Goal: Information Seeking & Learning: Learn about a topic

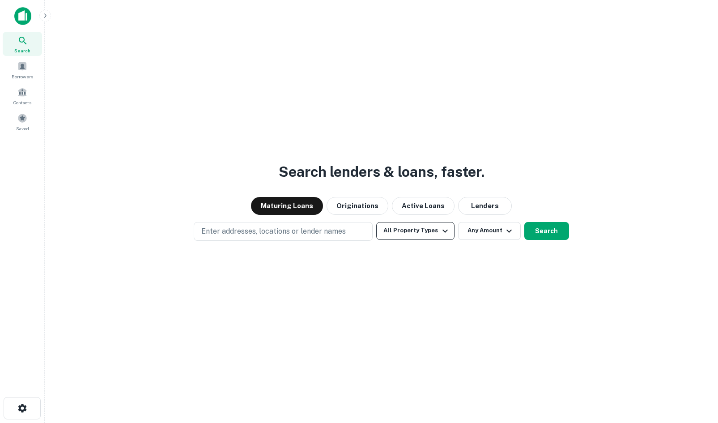
click at [407, 232] on button "All Property Types" at bounding box center [415, 231] width 78 height 18
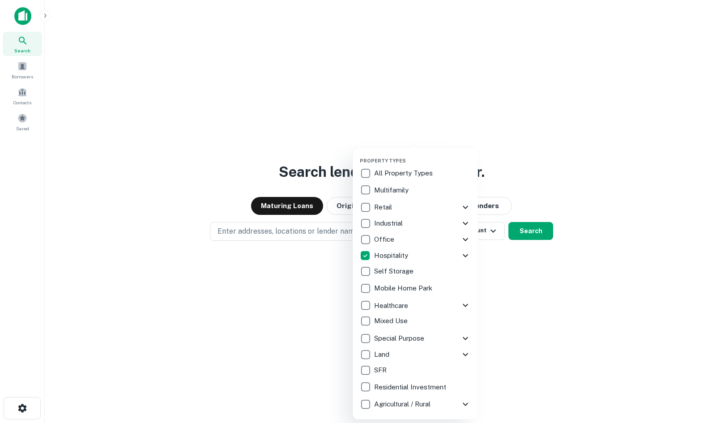
click at [523, 282] on div at bounding box center [362, 211] width 725 height 423
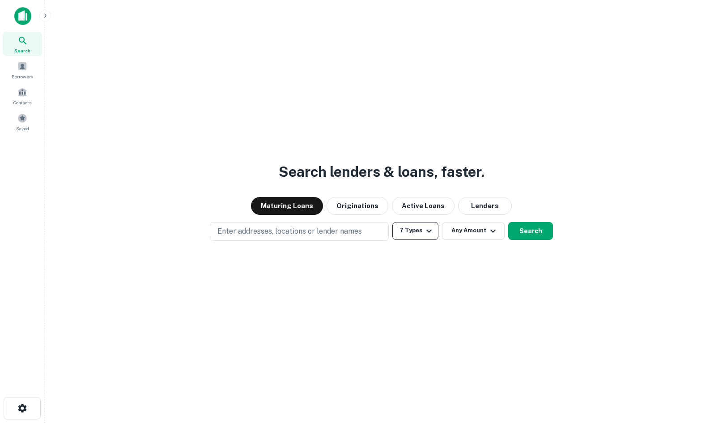
click at [427, 231] on icon "button" at bounding box center [428, 230] width 5 height 3
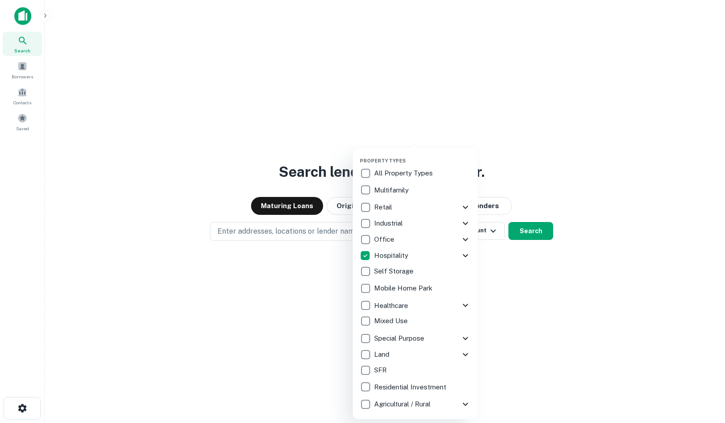
click at [537, 290] on div at bounding box center [362, 211] width 725 height 423
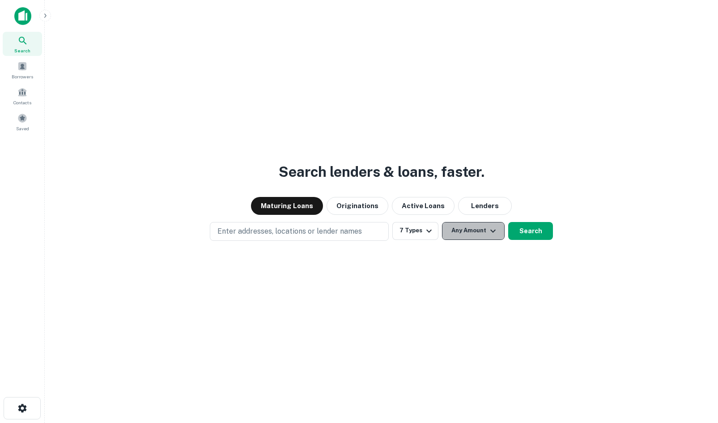
click at [476, 236] on button "Any Amount" at bounding box center [473, 231] width 63 height 18
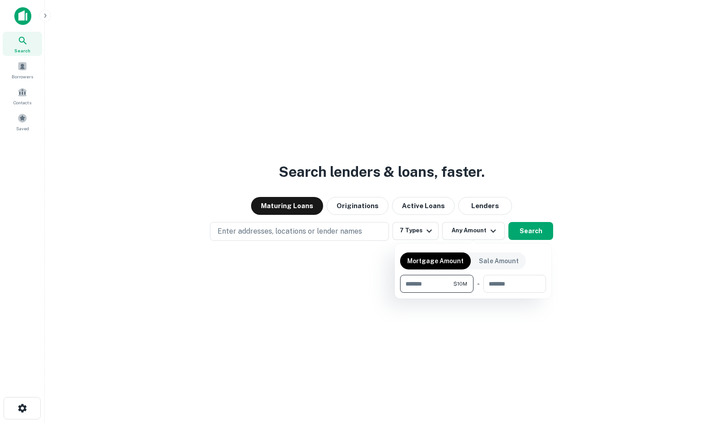
type input "********"
click at [578, 250] on div at bounding box center [362, 211] width 725 height 423
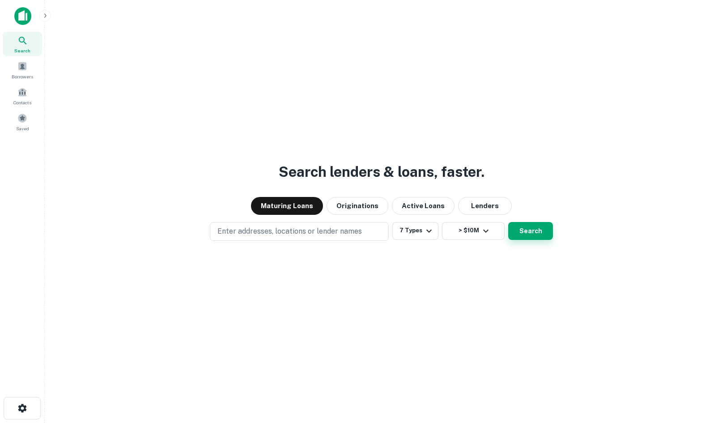
click at [532, 233] on button "Search" at bounding box center [530, 231] width 45 height 18
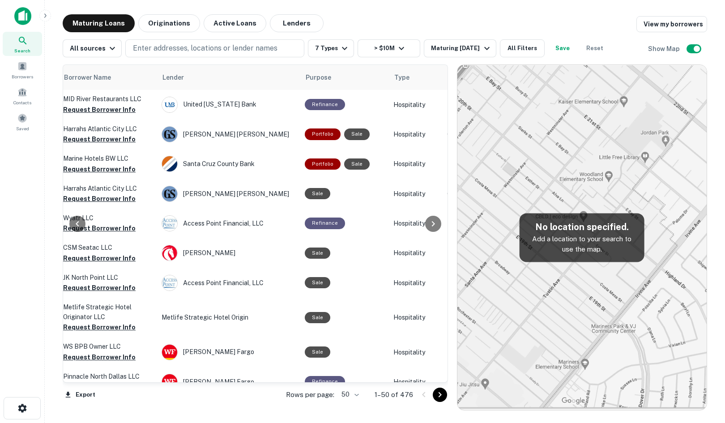
scroll to position [0, 330]
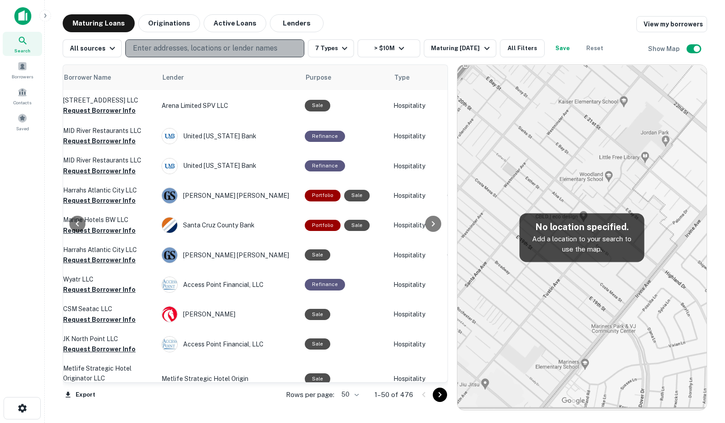
click at [200, 50] on p "Enter addresses, locations or lender names" at bounding box center [205, 48] width 144 height 11
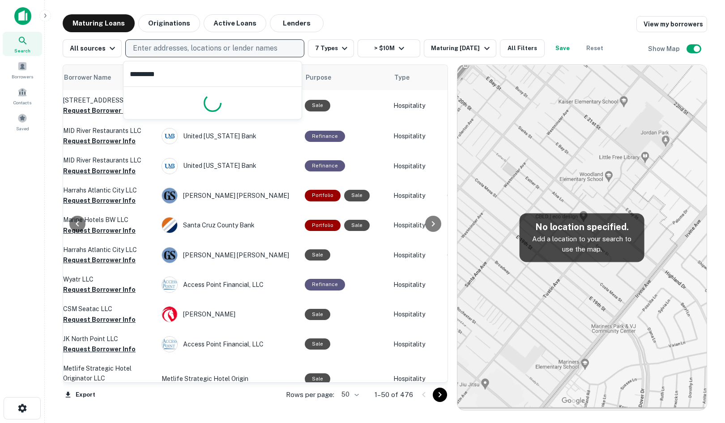
type input "**********"
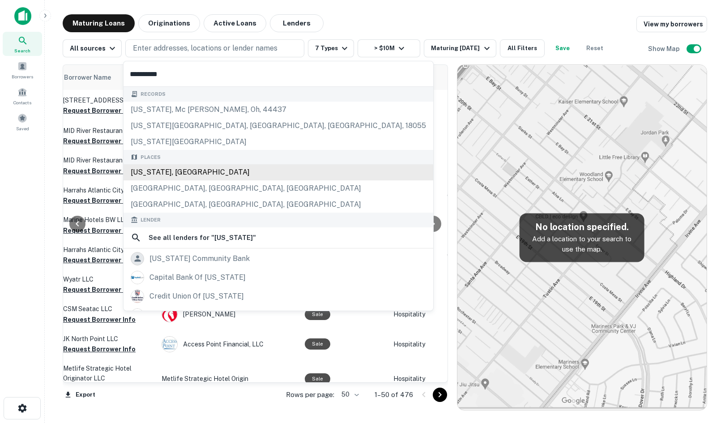
click at [184, 170] on div "[US_STATE], [GEOGRAPHIC_DATA]" at bounding box center [277, 172] width 309 height 16
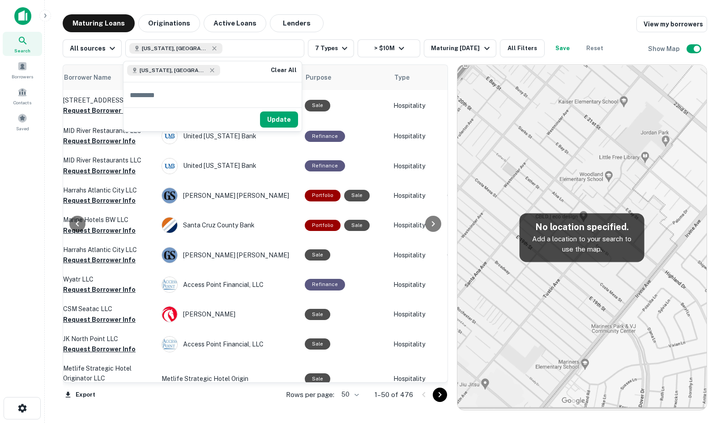
click at [274, 111] on div "Update" at bounding box center [212, 119] width 178 height 24
click at [274, 118] on button "Update" at bounding box center [279, 119] width 38 height 16
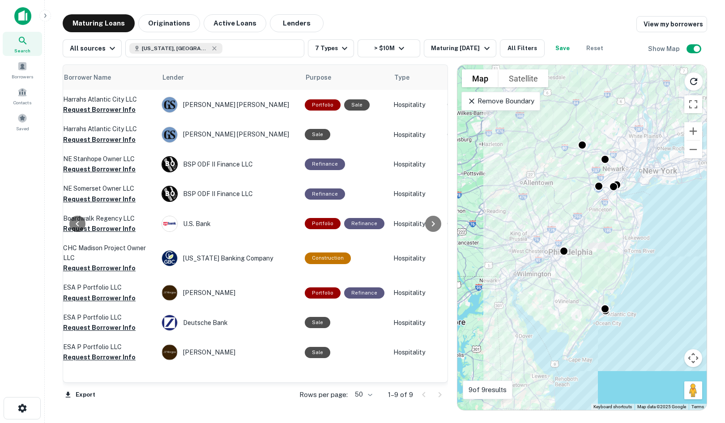
drag, startPoint x: 230, startPoint y: 375, endPoint x: 182, endPoint y: 376, distance: 48.8
click at [182, 376] on div "Location Maturity Date sorted ascending Mortgage Amount Borrower Name Lender Pu…" at bounding box center [255, 223] width 384 height 317
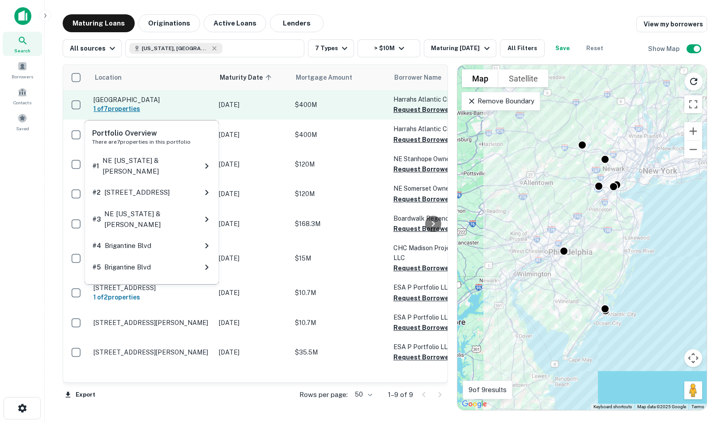
click at [122, 111] on h6 "1 of 7 properties" at bounding box center [151, 109] width 116 height 10
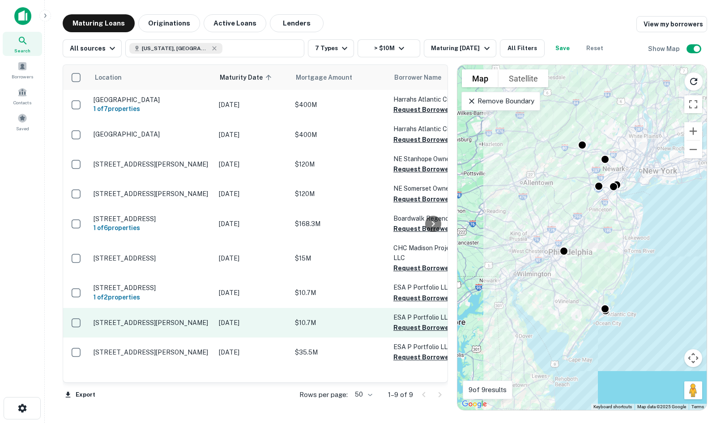
click at [114, 323] on p "[STREET_ADDRESS][PERSON_NAME]" at bounding box center [151, 322] width 116 height 8
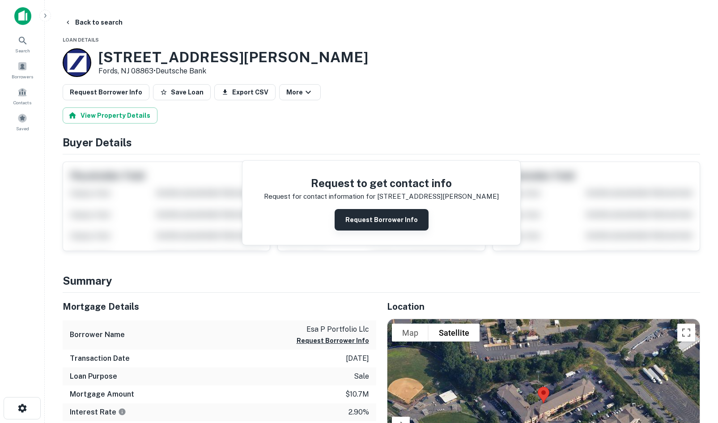
click at [372, 216] on button "Request Borrower Info" at bounding box center [382, 219] width 94 height 21
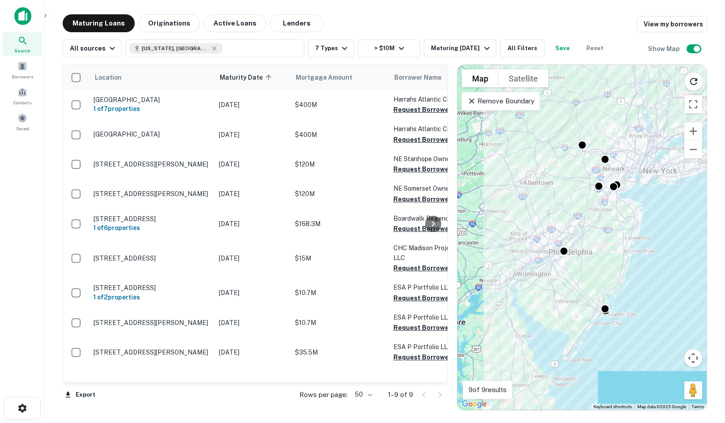
click at [513, 344] on div "To activate drag with keyboard, press Alt + Enter. Once in keyboard drag state,…" at bounding box center [581, 237] width 249 height 345
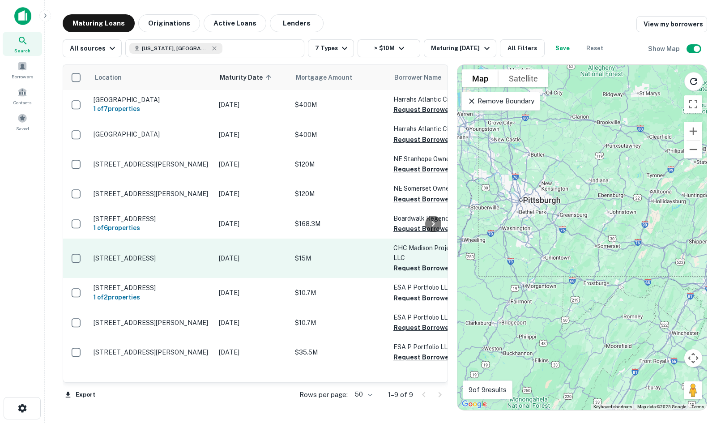
click at [168, 255] on p "[STREET_ADDRESS]" at bounding box center [151, 258] width 116 height 8
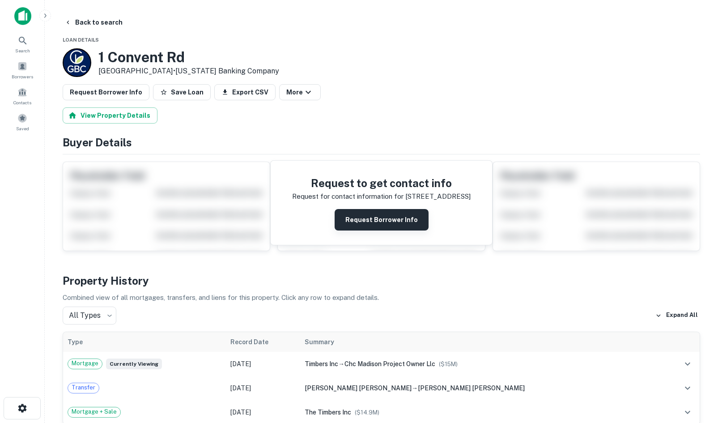
click at [354, 216] on button "Request Borrower Info" at bounding box center [382, 219] width 94 height 21
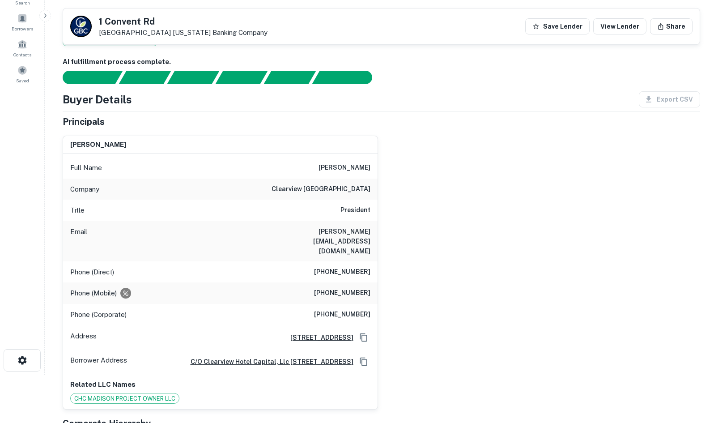
scroll to position [43, 0]
